Goal: Register for event/course

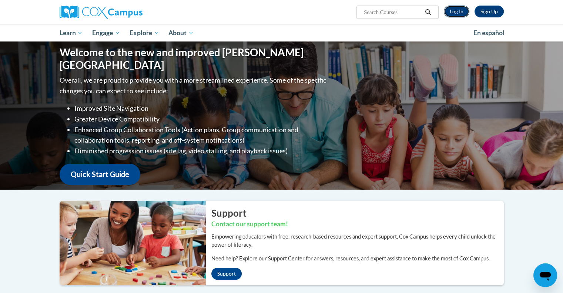
click at [458, 13] on link "Log In" at bounding box center [457, 12] width 26 height 12
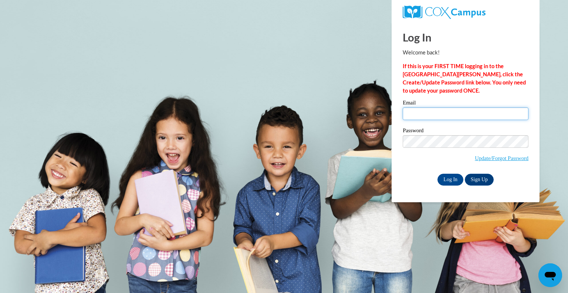
type input "shanna.leider@slingerschools.org"
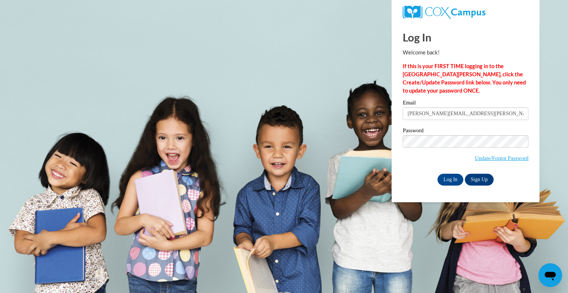
click at [430, 168] on div "Password Update/Forgot Password" at bounding box center [466, 150] width 126 height 44
click at [440, 180] on input "Log In" at bounding box center [451, 180] width 26 height 12
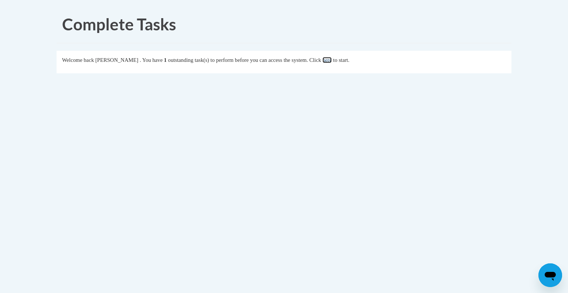
click at [332, 61] on link "here" at bounding box center [327, 60] width 9 height 6
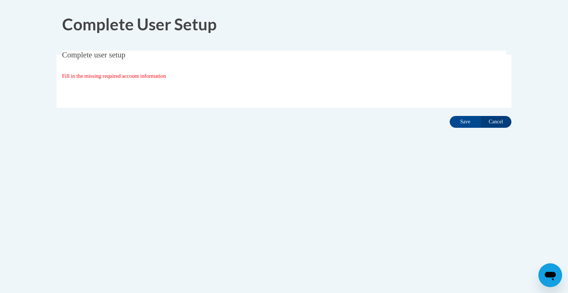
click at [99, 78] on span "Fill in the missing required account information" at bounding box center [114, 76] width 104 height 6
click at [465, 116] on input "Save" at bounding box center [465, 122] width 31 height 12
click at [506, 119] on input "Cancel" at bounding box center [496, 122] width 31 height 12
click at [495, 118] on input "Cancel" at bounding box center [496, 122] width 31 height 12
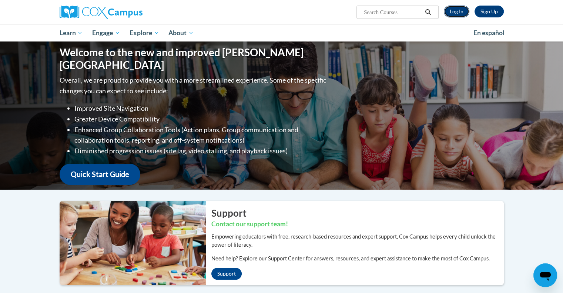
click at [456, 13] on link "Log In" at bounding box center [457, 12] width 26 height 12
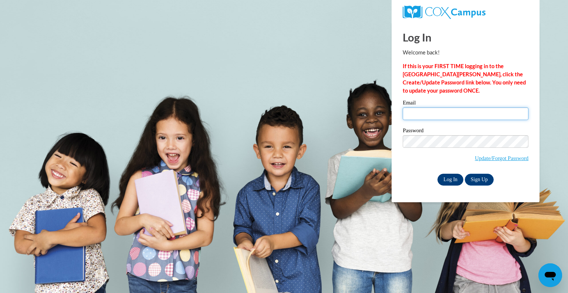
type input "shanna.leider@slingerschools.org"
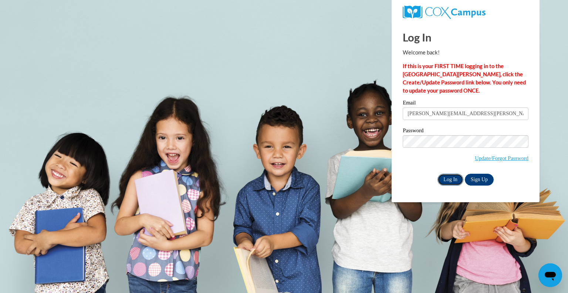
click at [451, 182] on input "Log In" at bounding box center [451, 180] width 26 height 12
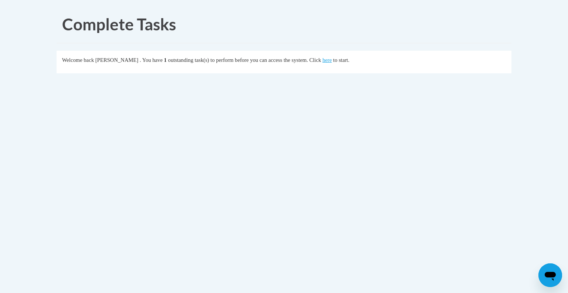
click at [449, 182] on body "Complete Tasks Welcome back Shanna Leider . You have 1 outstanding task(s) to p…" at bounding box center [284, 146] width 568 height 293
click at [332, 62] on link "here" at bounding box center [327, 60] width 9 height 6
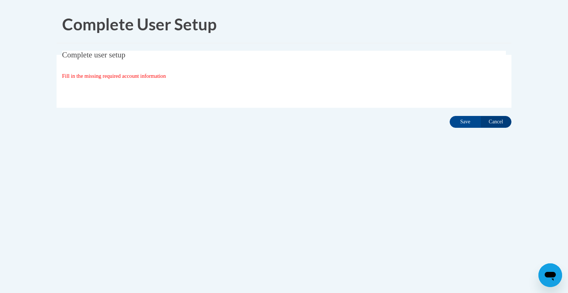
click at [119, 84] on div "Organization State and County | Estado y Condado de la organización Select Stat…" at bounding box center [284, 91] width 444 height 15
click at [120, 92] on div "Organization State and County | Estado y Condado de la organización Select Stat…" at bounding box center [284, 91] width 444 height 15
drag, startPoint x: 188, startPoint y: 63, endPoint x: 334, endPoint y: 186, distance: 190.6
click at [334, 186] on body "Complete User Setup Complete user setup Fill in the missing required account in…" at bounding box center [284, 146] width 568 height 293
click at [498, 119] on input "Cancel" at bounding box center [496, 122] width 31 height 12
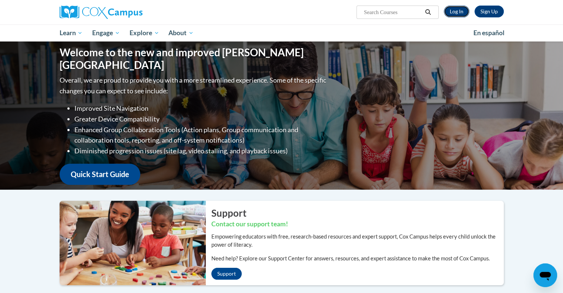
click at [453, 11] on link "Log In" at bounding box center [457, 12] width 26 height 12
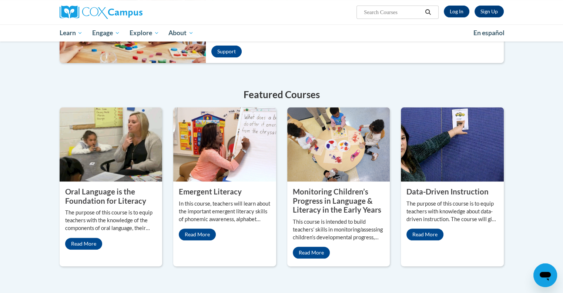
scroll to position [37, 0]
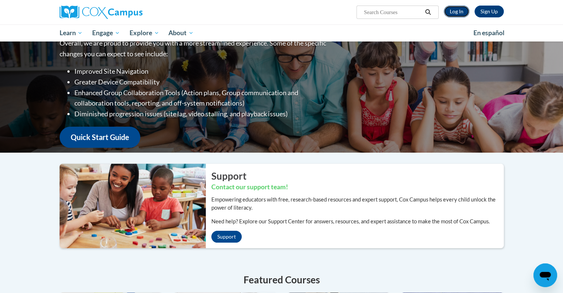
click at [453, 11] on link "Log In" at bounding box center [457, 12] width 26 height 12
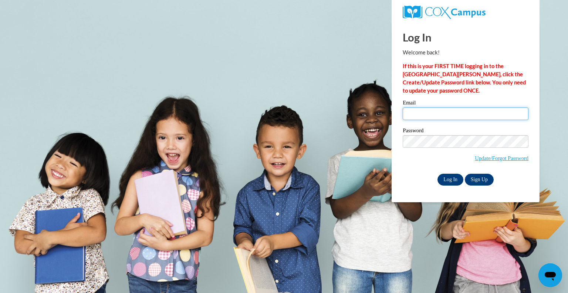
type input "shanna.leider@slingerschools.org"
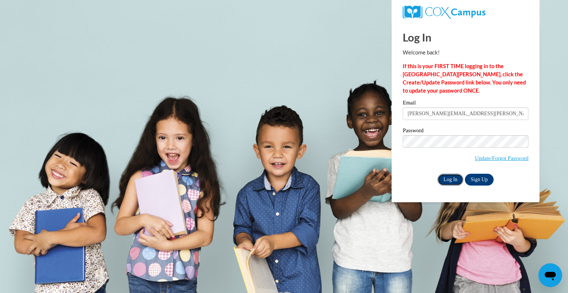
click at [455, 179] on input "Log In" at bounding box center [451, 180] width 26 height 12
click at [512, 157] on link "Update/Forgot Password" at bounding box center [502, 158] width 54 height 6
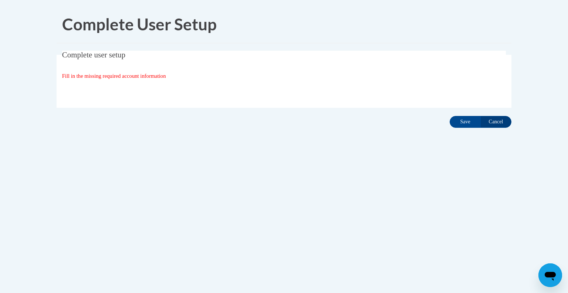
click at [218, 93] on div "Organization State and County | Estado y Condado de la organización Select Stat…" at bounding box center [284, 91] width 444 height 15
click at [465, 120] on input "Save" at bounding box center [465, 122] width 31 height 12
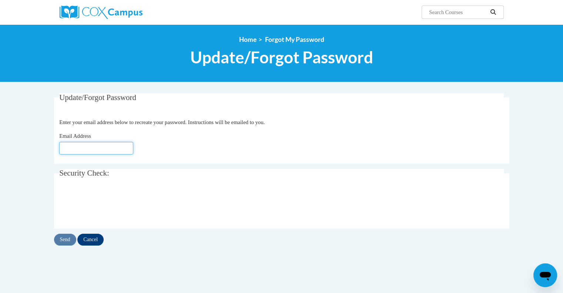
click at [107, 143] on input "Email Address" at bounding box center [96, 148] width 74 height 13
type input "shanna.leider@slingerschools.org"
click at [63, 236] on input "Send" at bounding box center [65, 239] width 22 height 12
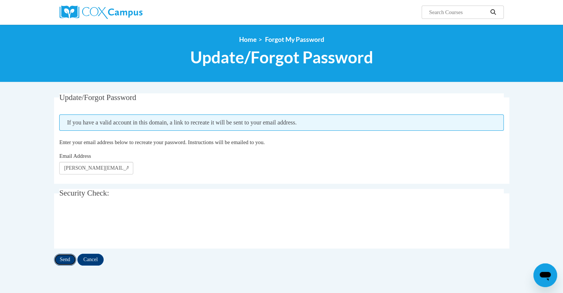
click at [67, 257] on input "Send" at bounding box center [65, 259] width 22 height 12
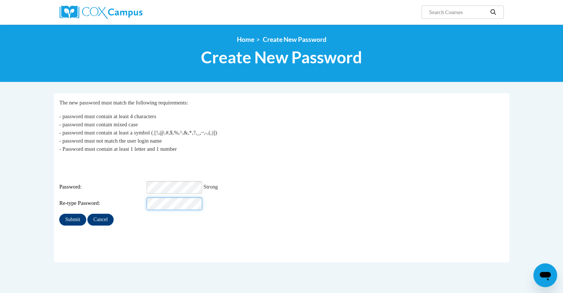
click at [59, 213] on input "Submit" at bounding box center [72, 219] width 27 height 12
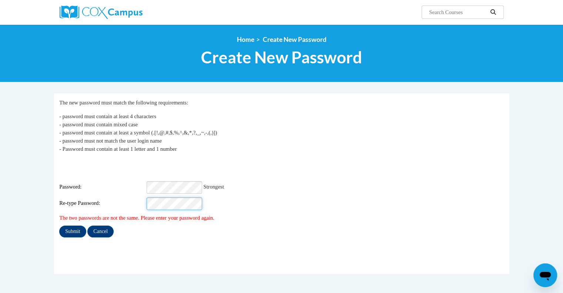
click at [59, 225] on input "Submit" at bounding box center [72, 231] width 27 height 12
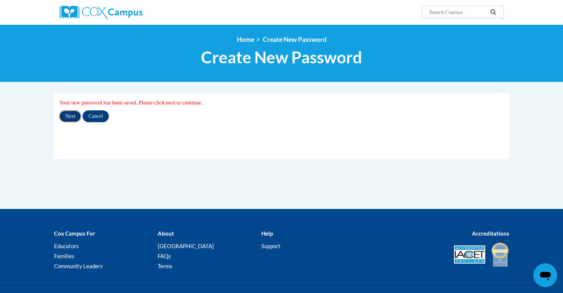
click at [71, 113] on input "Next" at bounding box center [70, 116] width 22 height 12
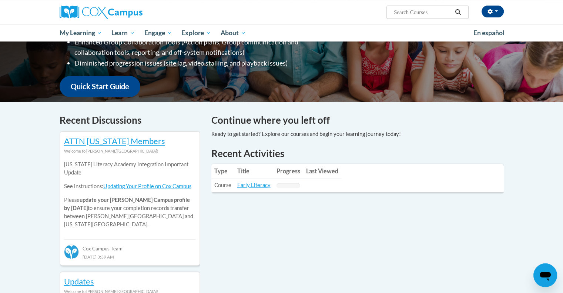
scroll to position [148, 0]
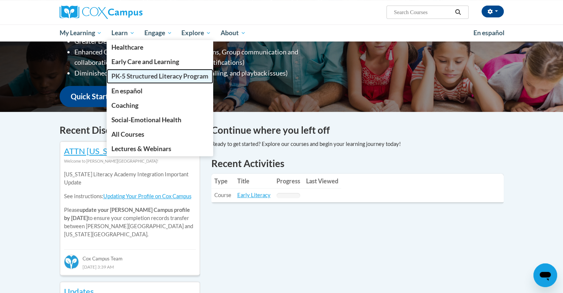
click at [140, 74] on span "PK-5 Structured Literacy Program" at bounding box center [159, 76] width 97 height 8
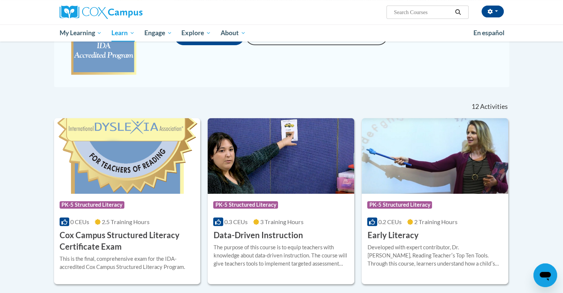
scroll to position [74, 0]
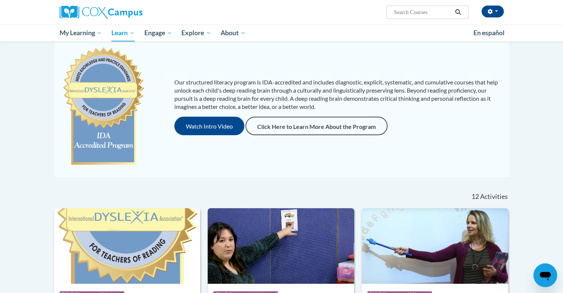
click at [400, 11] on input "Search..." at bounding box center [422, 12] width 59 height 9
type input "writing"
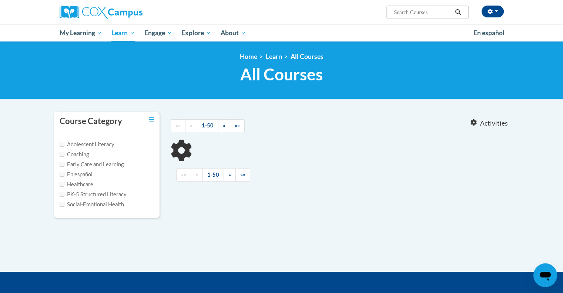
type input "writing"
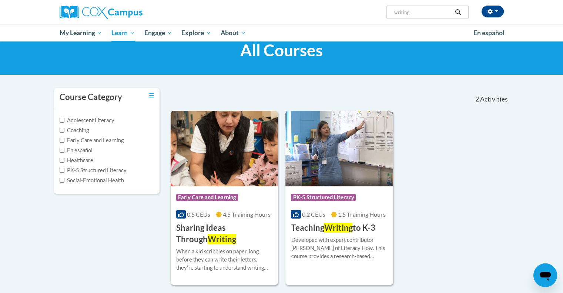
scroll to position [37, 0]
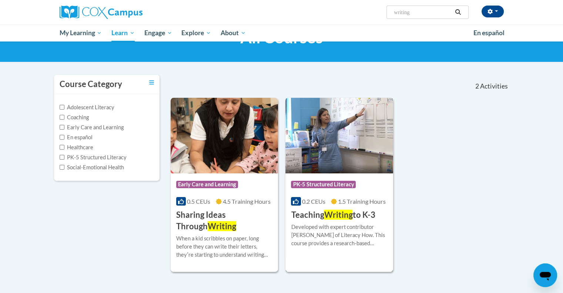
click at [335, 182] on span "PK-5 Structured Literacy" at bounding box center [323, 184] width 65 height 7
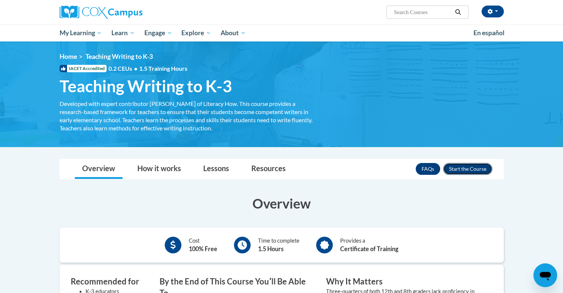
click at [462, 167] on button "Enroll" at bounding box center [467, 169] width 49 height 12
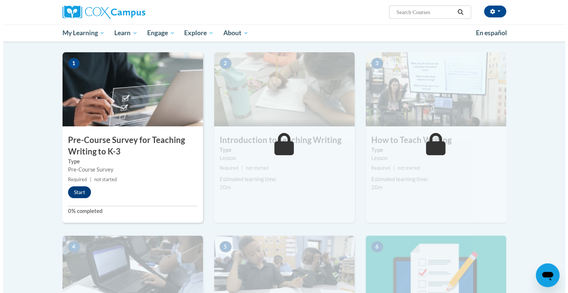
scroll to position [148, 0]
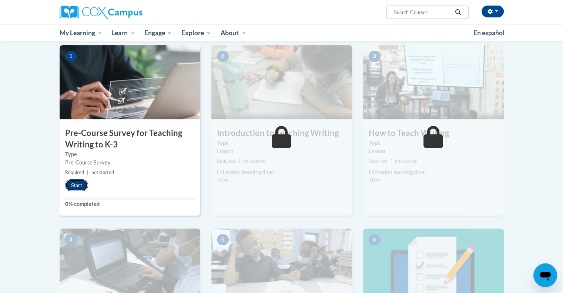
click at [74, 186] on button "Start" at bounding box center [76, 185] width 23 height 12
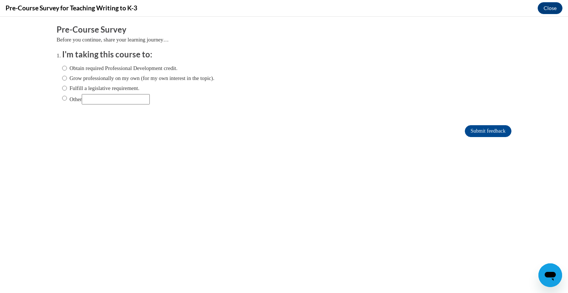
scroll to position [0, 0]
click at [62, 66] on input "Obtain required Professional Development credit." at bounding box center [64, 68] width 5 height 8
radio input "true"
click at [476, 129] on input "Submit feedback" at bounding box center [488, 131] width 47 height 12
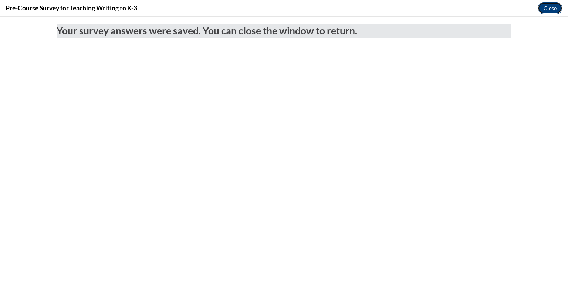
click at [547, 5] on button "Close" at bounding box center [550, 8] width 25 height 12
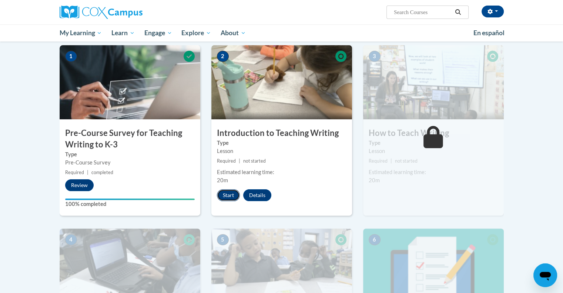
click at [228, 193] on button "Start" at bounding box center [228, 195] width 23 height 12
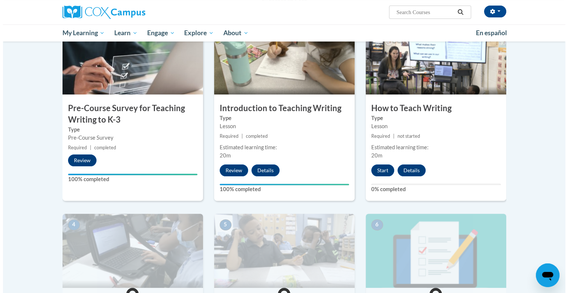
scroll to position [185, 0]
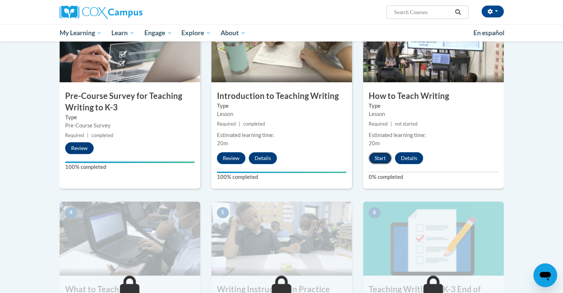
click at [377, 155] on button "Start" at bounding box center [379, 158] width 23 height 12
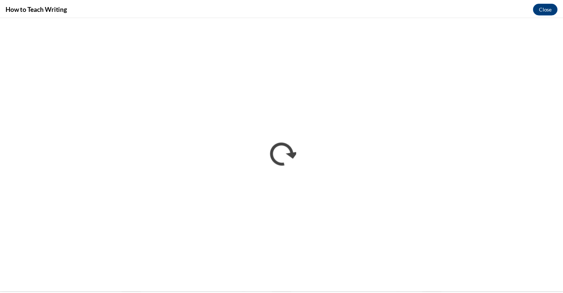
scroll to position [0, 0]
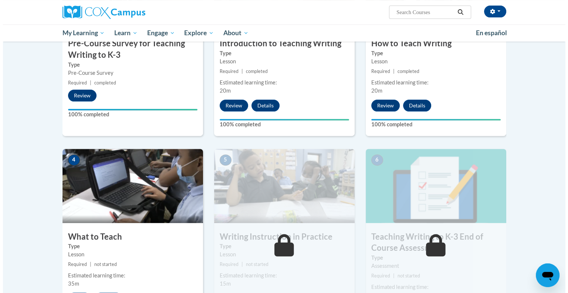
scroll to position [333, 0]
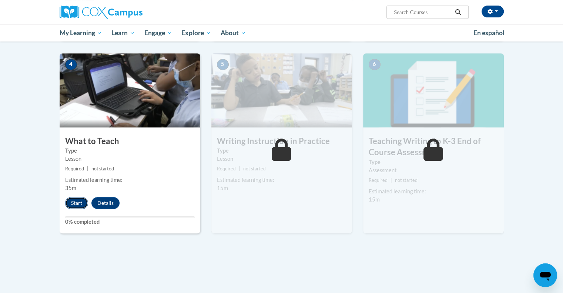
click at [79, 202] on button "Start" at bounding box center [76, 203] width 23 height 12
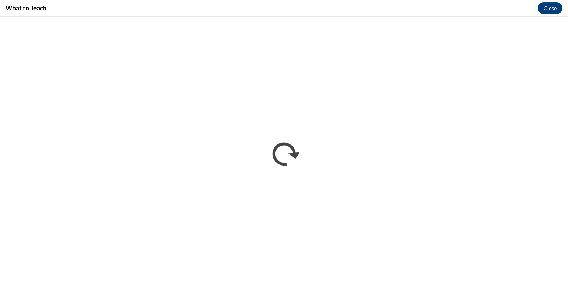
scroll to position [0, 0]
